Goal: Find specific page/section: Find specific page/section

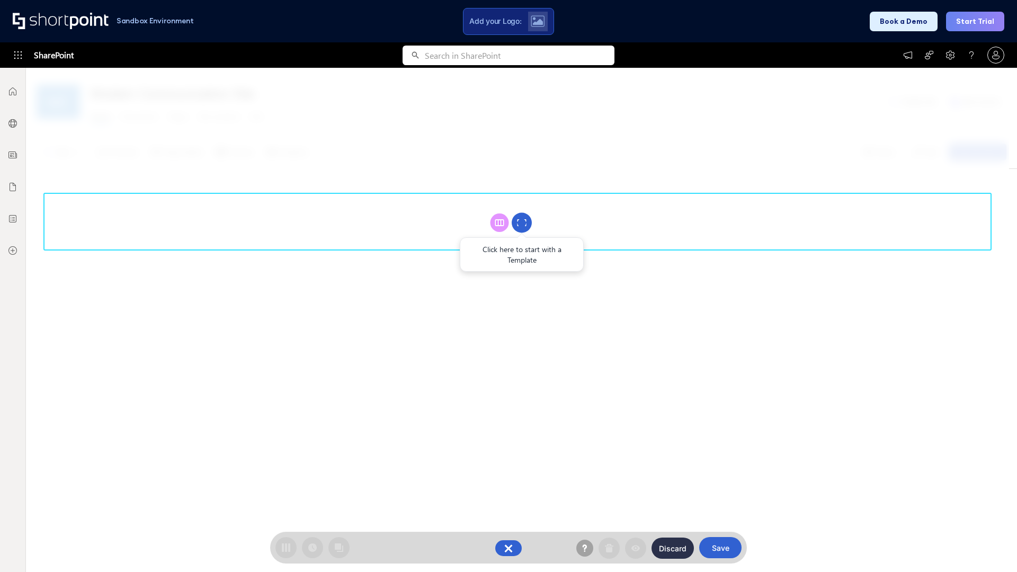
click at [522, 223] on circle at bounding box center [522, 223] width 20 height 20
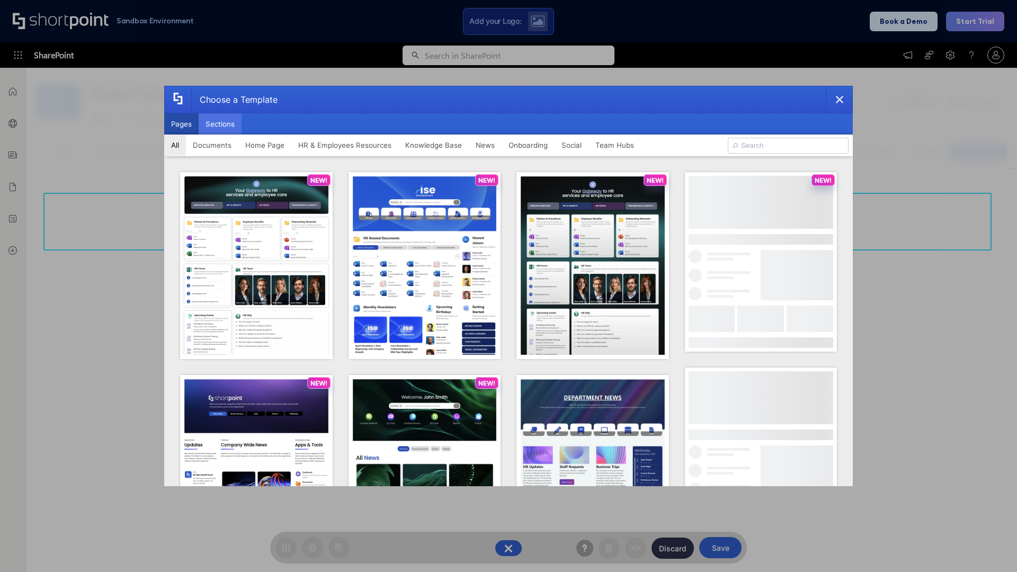
click at [220, 124] on button "Sections" at bounding box center [220, 123] width 43 height 21
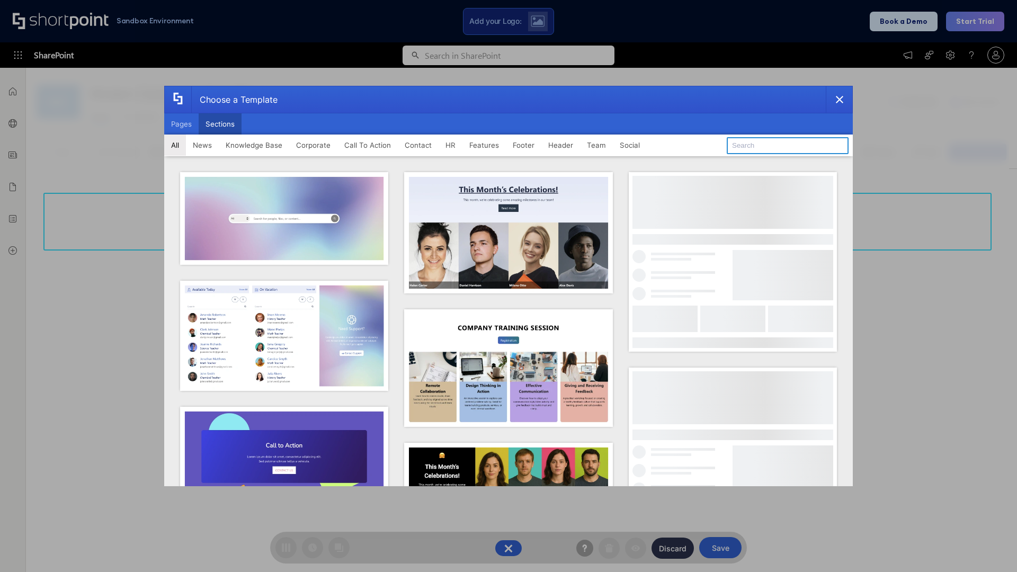
type input "Meet The Team 3"
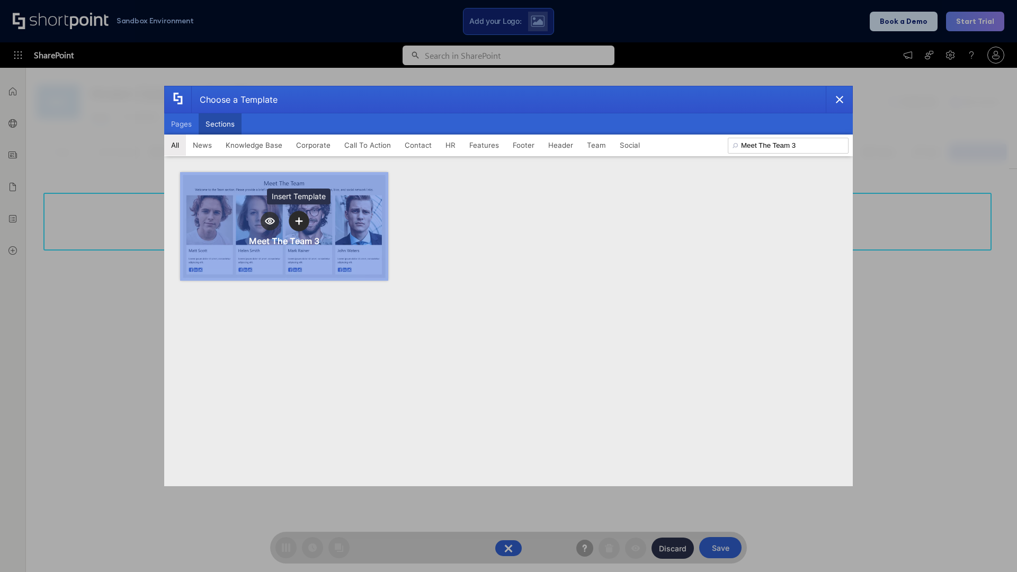
click at [299, 221] on icon "template selector" at bounding box center [298, 221] width 7 height 7
